Goal: Navigation & Orientation: Go to known website

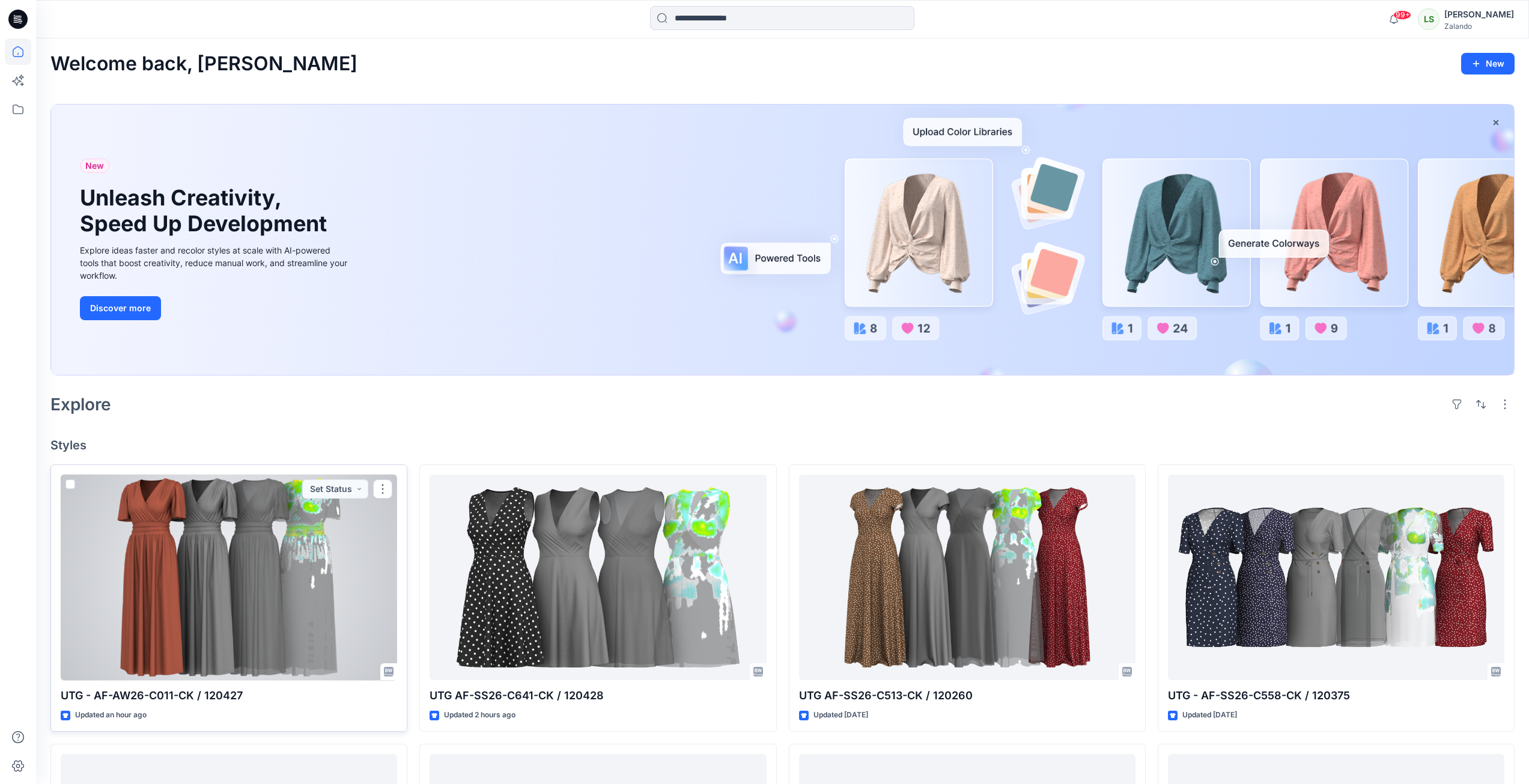
click at [329, 558] on div at bounding box center [229, 577] width 337 height 206
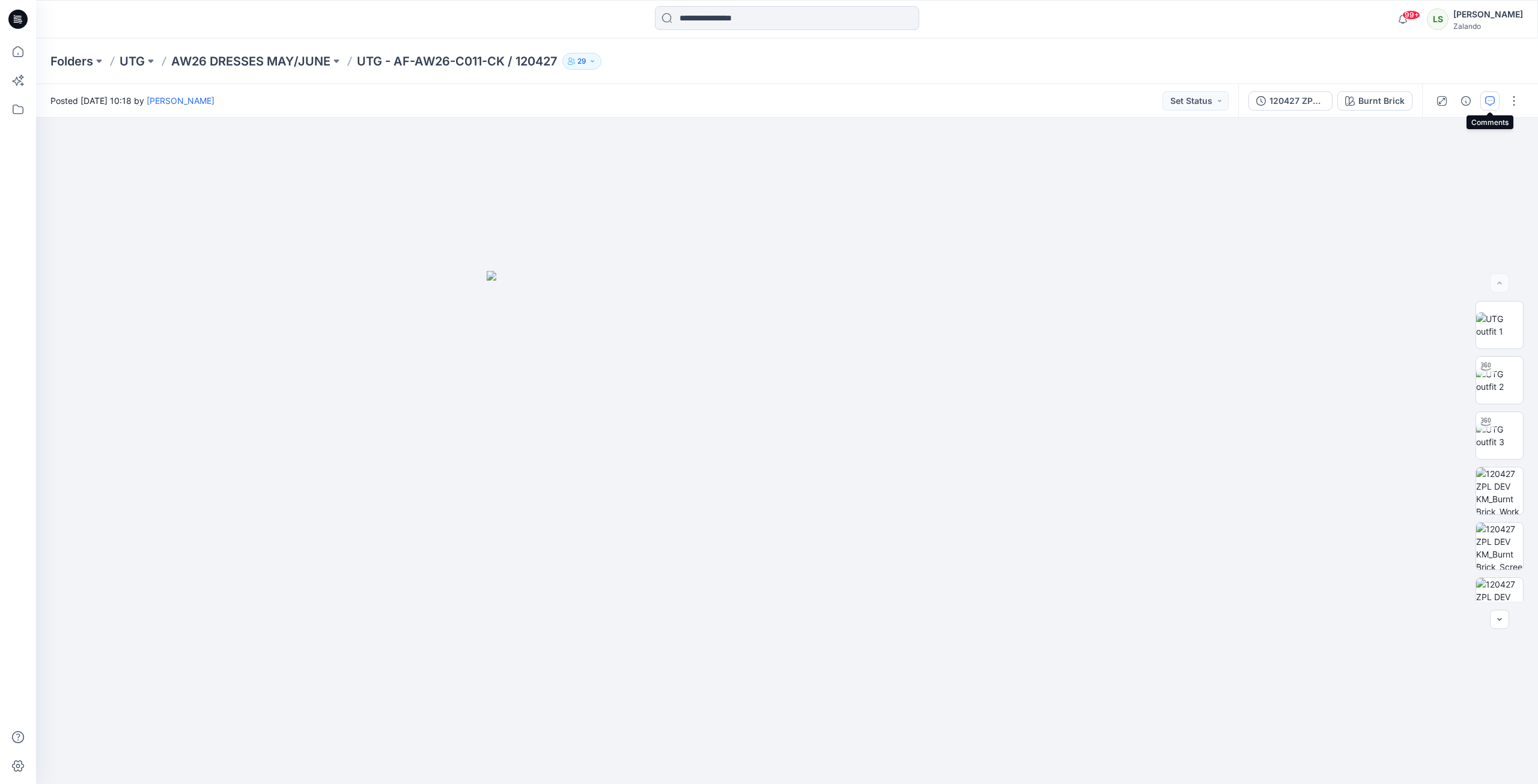
click at [1491, 108] on button "button" at bounding box center [1490, 101] width 19 height 19
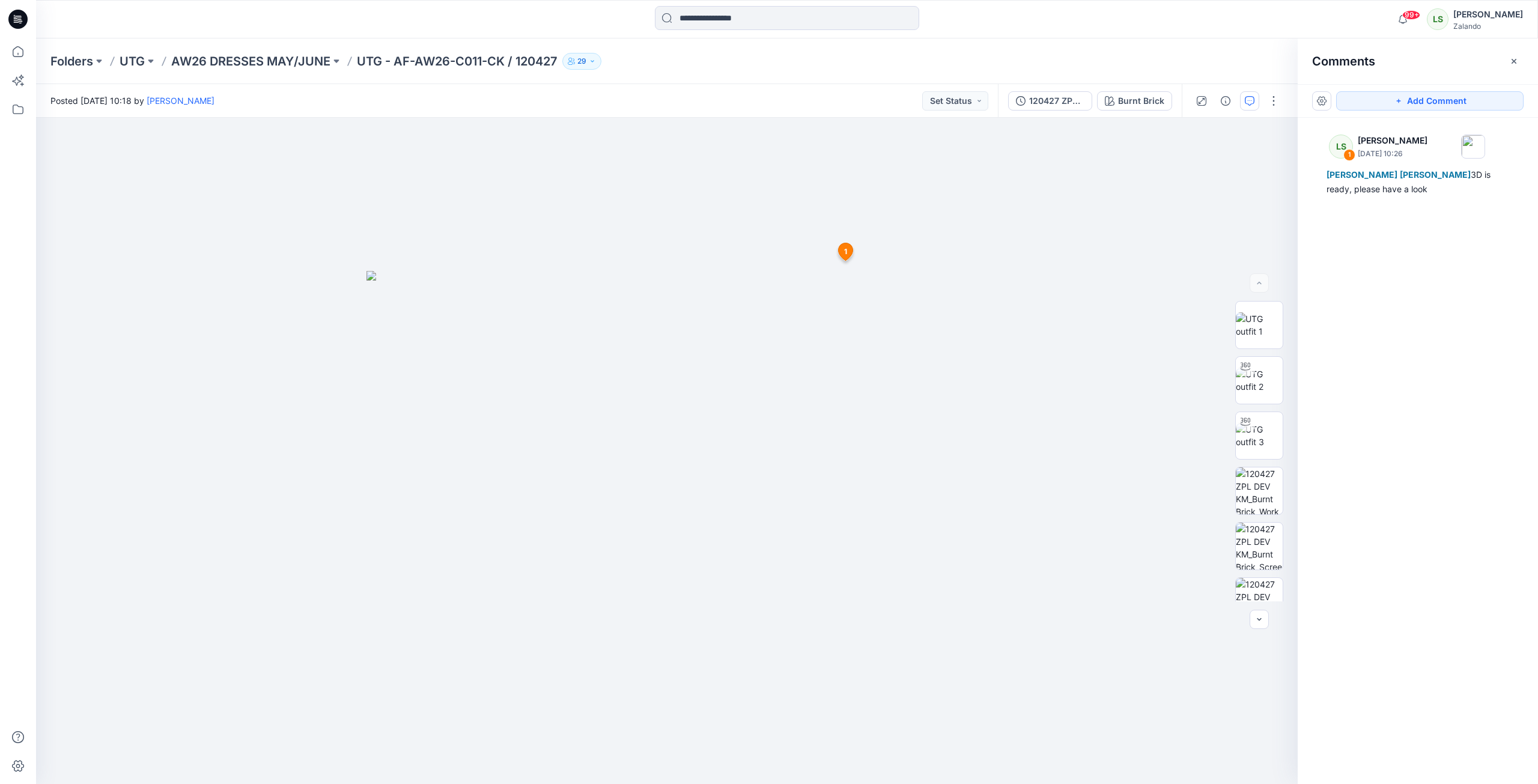
click at [19, 19] on icon at bounding box center [19, 19] width 5 height 1
